Goal: Information Seeking & Learning: Find specific fact

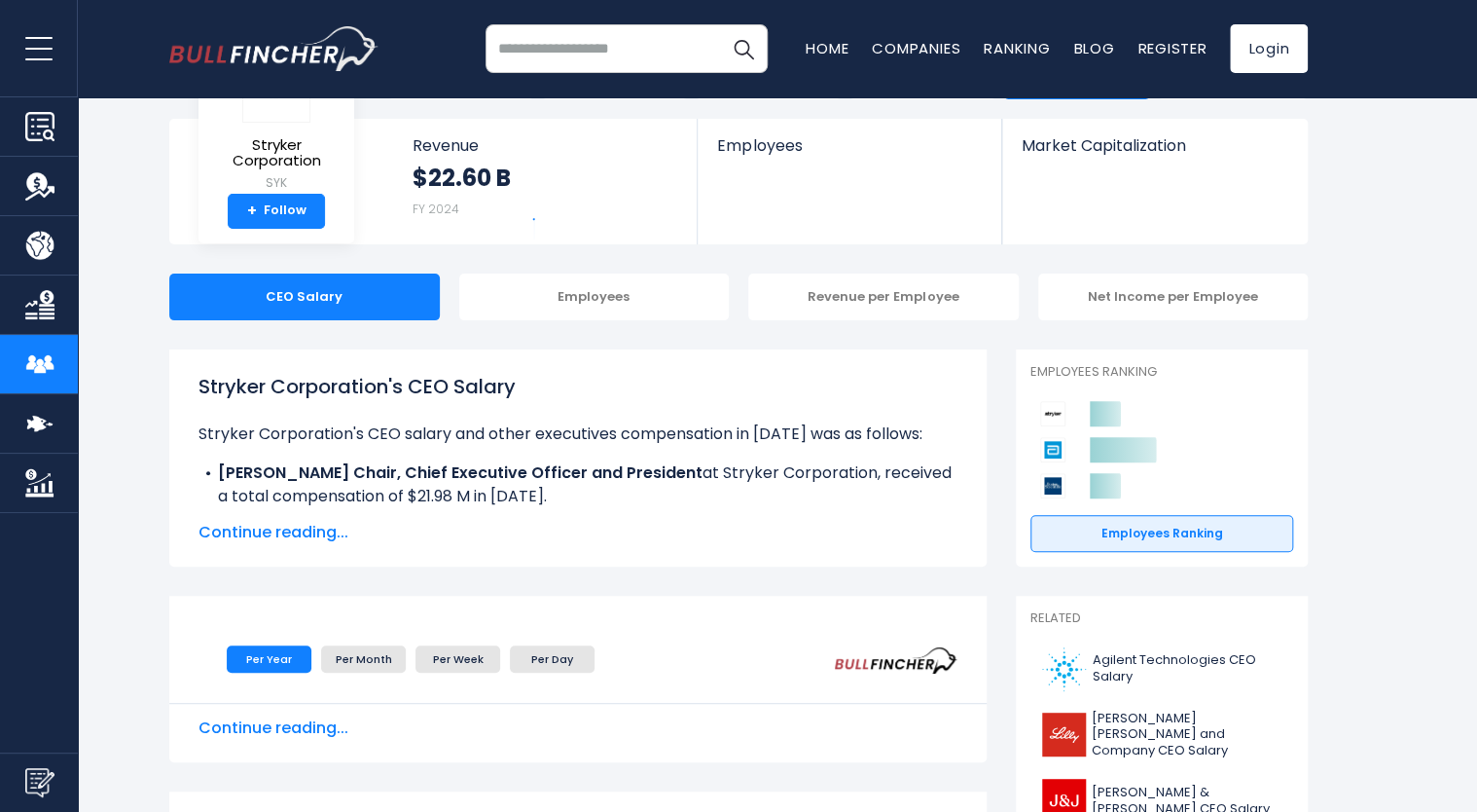
scroll to position [97, 0]
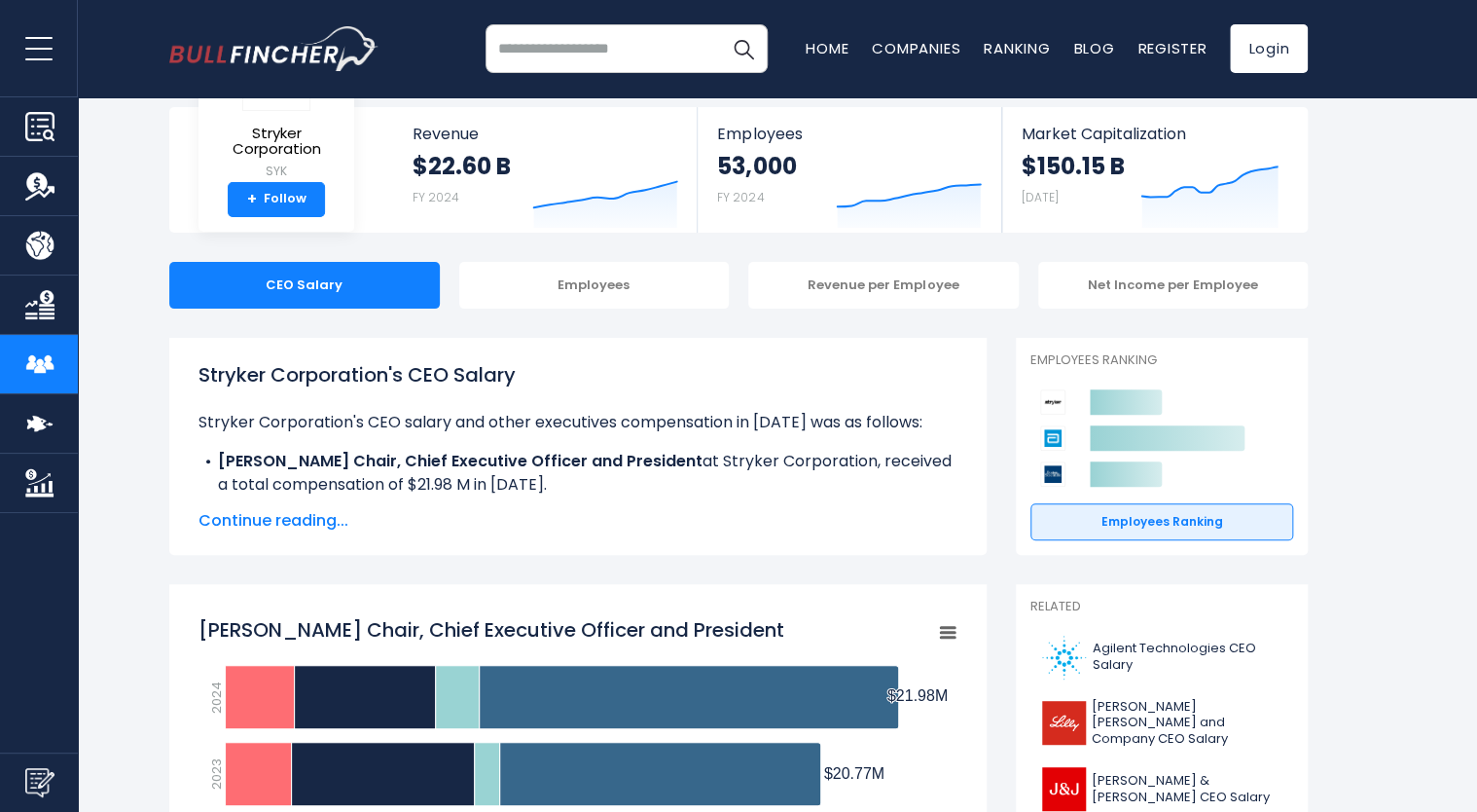
click at [316, 519] on span "Continue reading..." at bounding box center [578, 521] width 759 height 24
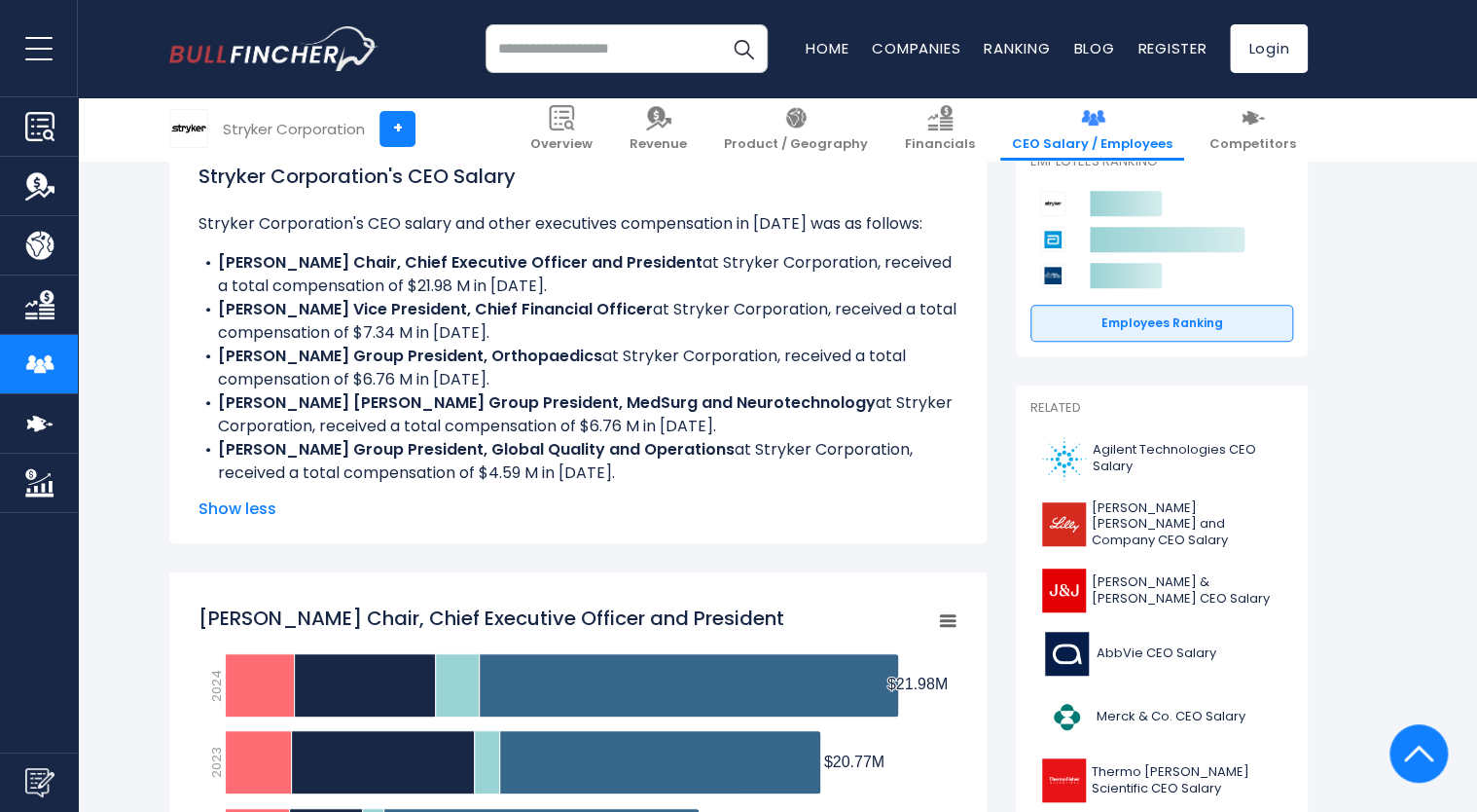
scroll to position [292, 0]
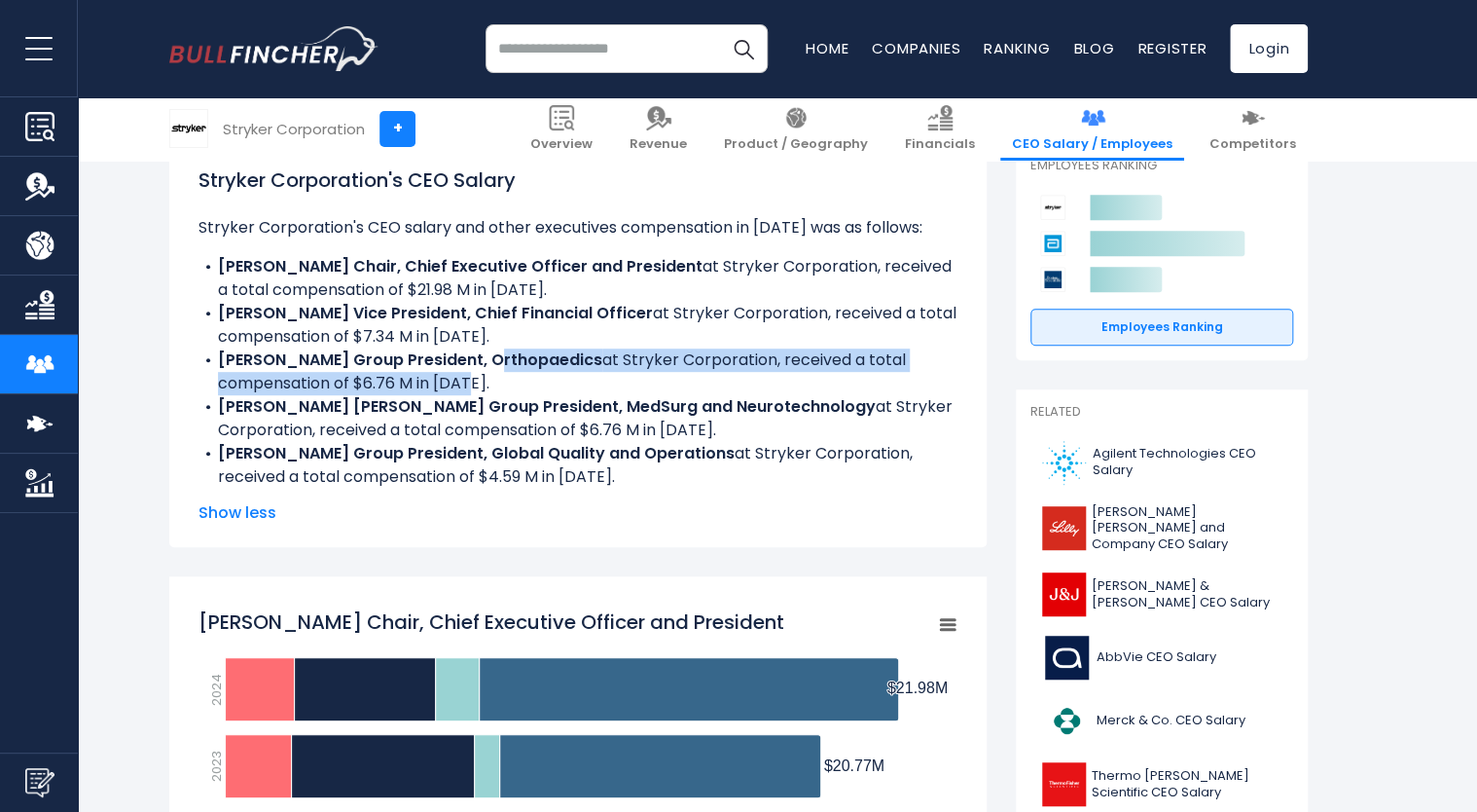
drag, startPoint x: 470, startPoint y: 358, endPoint x: 462, endPoint y: 380, distance: 23.4
click at [462, 380] on li "[PERSON_NAME] Group President, Orthopaedics at Stryker Corporation, received a …" at bounding box center [578, 372] width 759 height 47
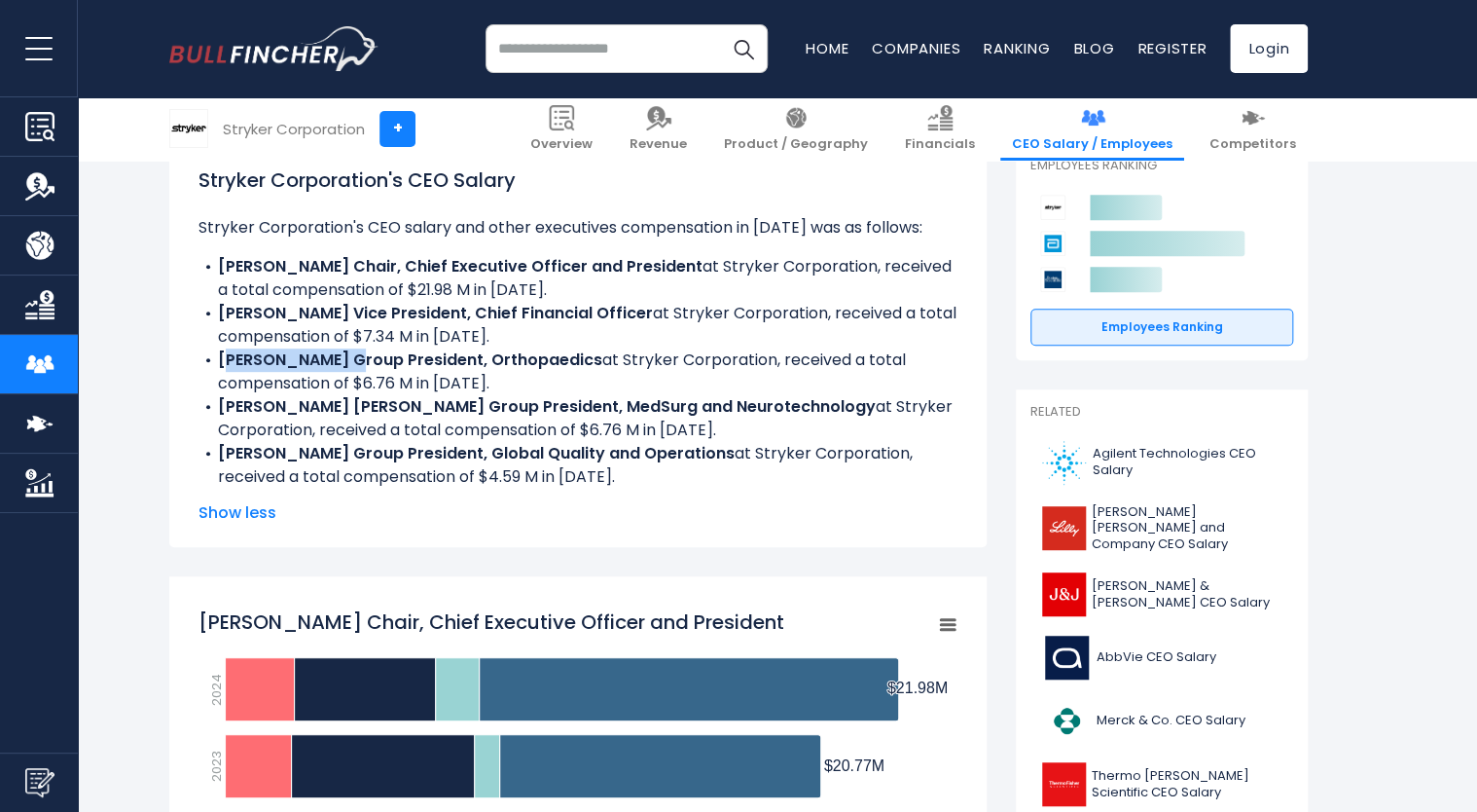
drag, startPoint x: 222, startPoint y: 360, endPoint x: 338, endPoint y: 360, distance: 116.0
click at [338, 360] on b "[PERSON_NAME] Group President, Orthopaedics" at bounding box center [410, 359] width 384 height 23
click at [254, 364] on b "[PERSON_NAME] Group President, Orthopaedics" at bounding box center [410, 359] width 384 height 23
drag, startPoint x: 221, startPoint y: 365, endPoint x: 348, endPoint y: 360, distance: 127.1
click at [348, 360] on b "[PERSON_NAME] Group President, Orthopaedics" at bounding box center [410, 359] width 384 height 23
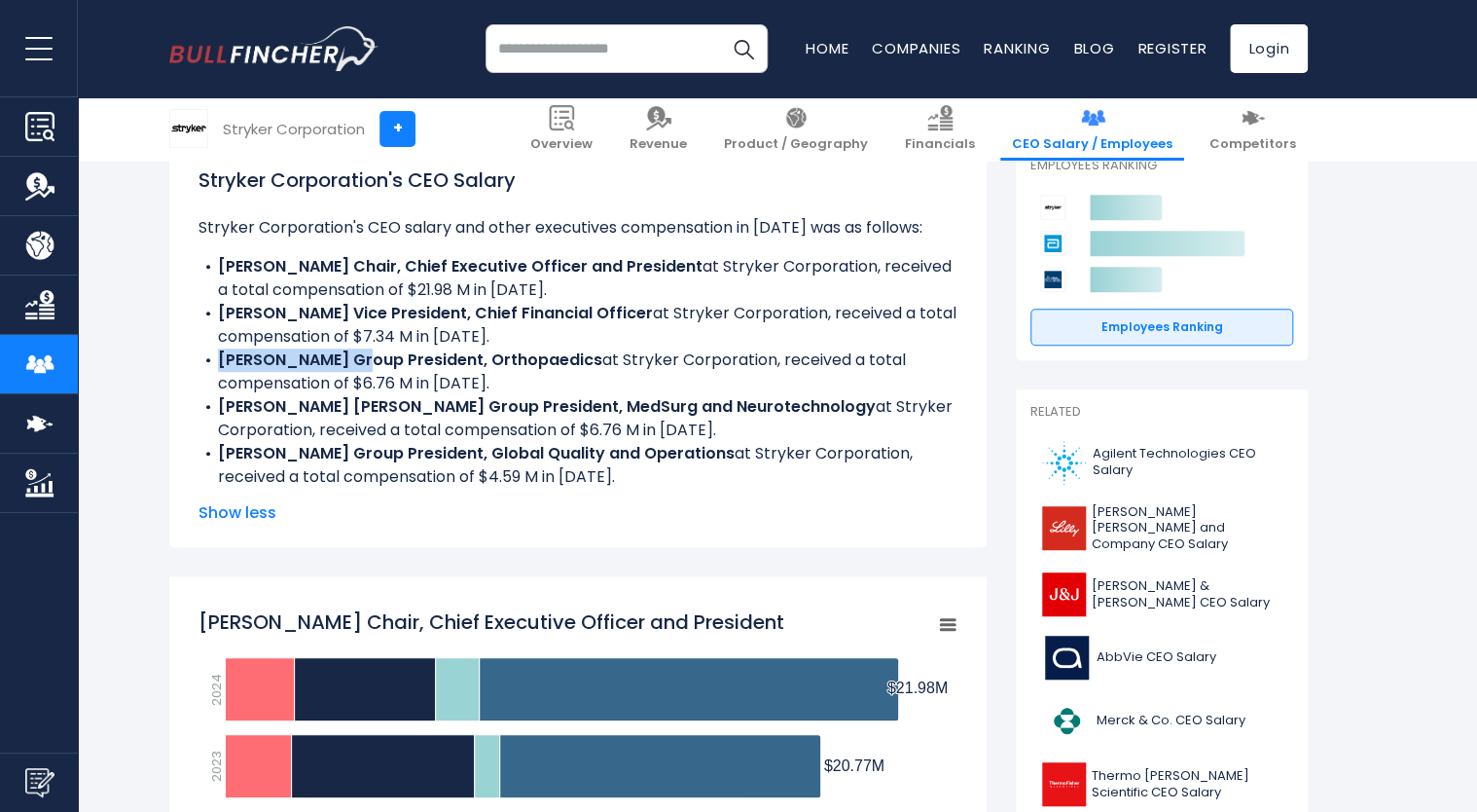
copy b "[PERSON_NAME]"
